Goal: Navigation & Orientation: Find specific page/section

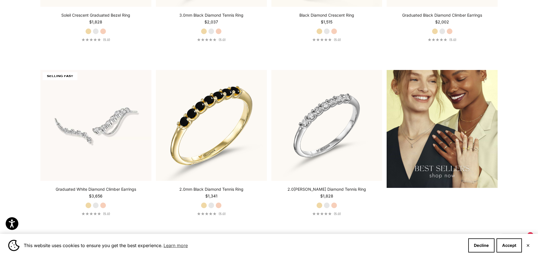
scroll to position [814, 0]
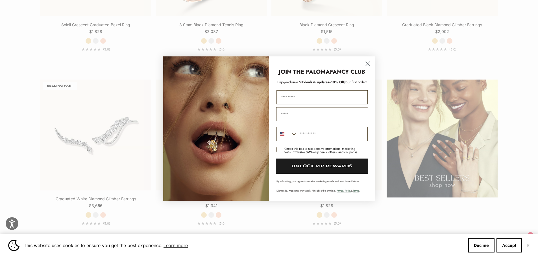
click at [368, 63] on icon "Close dialog" at bounding box center [368, 64] width 4 height 4
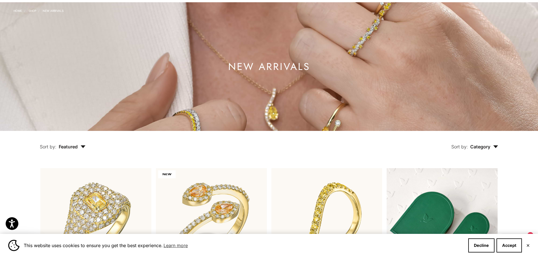
scroll to position [0, 0]
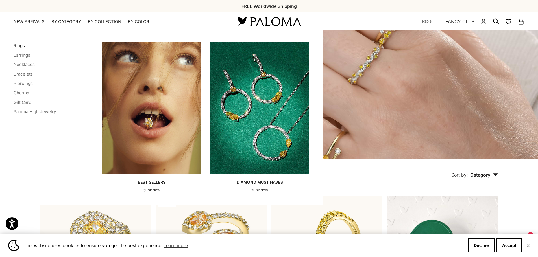
click at [22, 45] on link "Rings" at bounding box center [19, 45] width 11 height 5
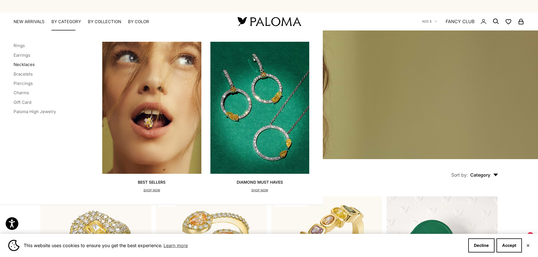
click at [32, 66] on link "Necklaces" at bounding box center [24, 64] width 21 height 5
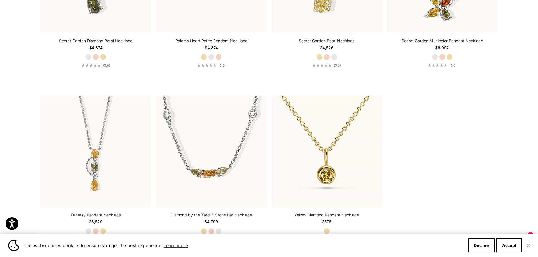
scroll to position [819, 0]
